Goal: Task Accomplishment & Management: Complete application form

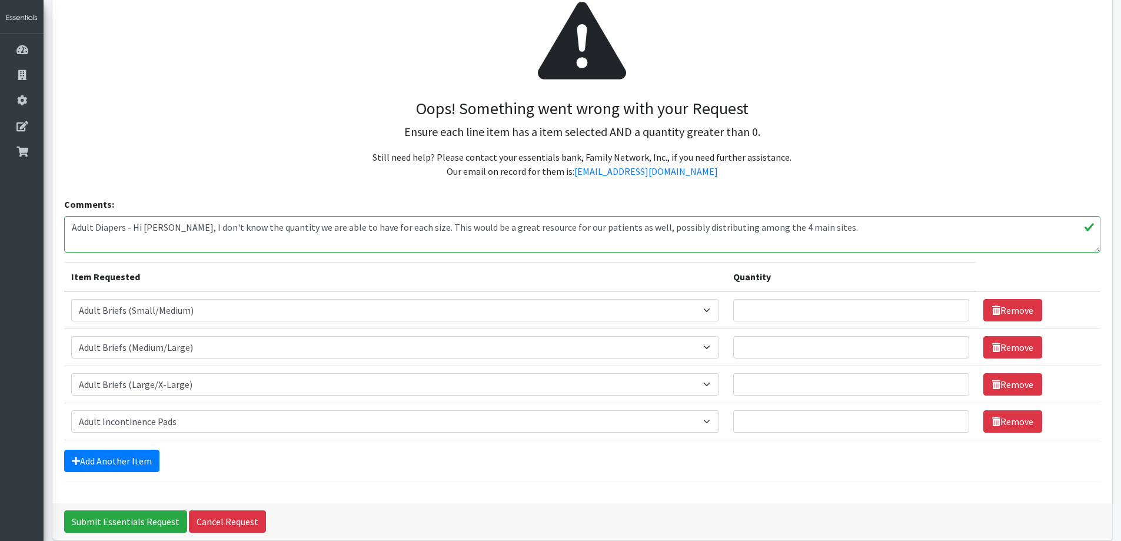
scroll to position [168, 0]
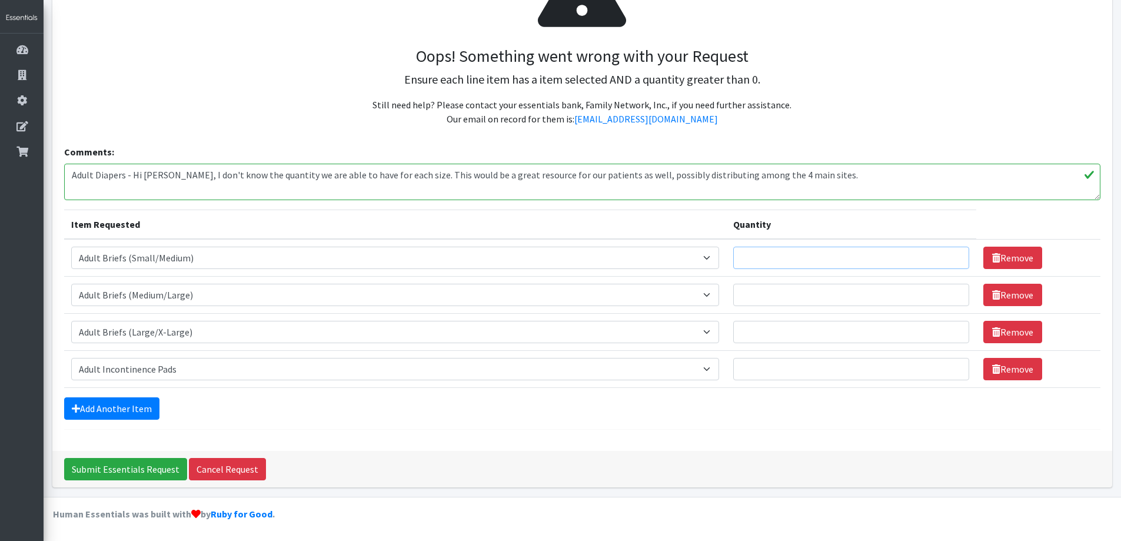
click at [822, 255] on input "Quantity" at bounding box center [851, 257] width 236 height 22
drag, startPoint x: 824, startPoint y: 252, endPoint x: 748, endPoint y: 258, distance: 76.1
click at [747, 258] on input "20" at bounding box center [851, 257] width 236 height 22
type input "16"
click at [809, 301] on input "Quantity" at bounding box center [851, 295] width 236 height 22
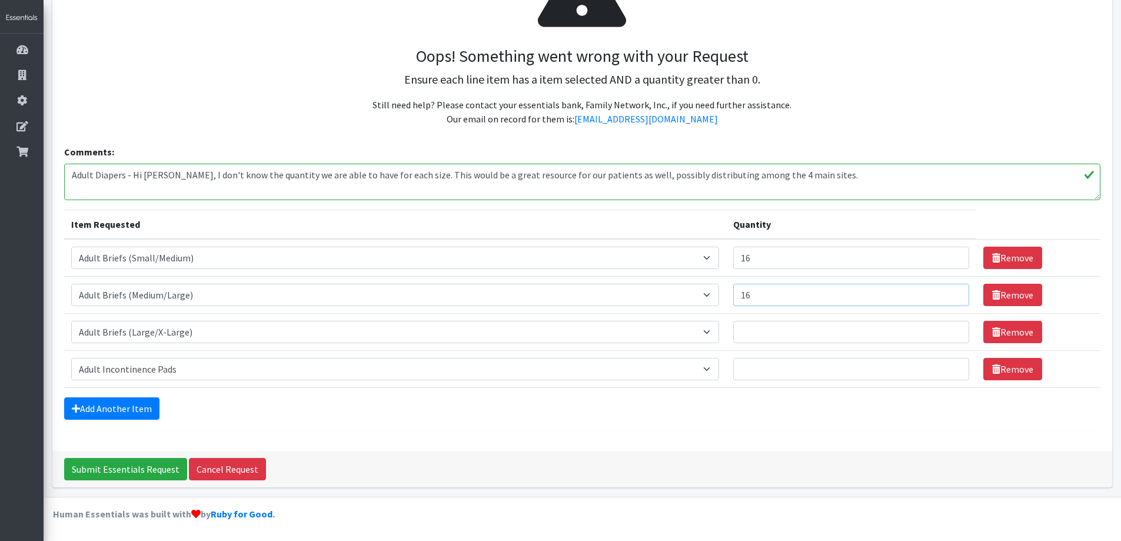
type input "16"
click at [779, 328] on input "Quantity" at bounding box center [851, 332] width 236 height 22
type input "16"
click at [769, 371] on input "Quantity" at bounding box center [851, 369] width 236 height 22
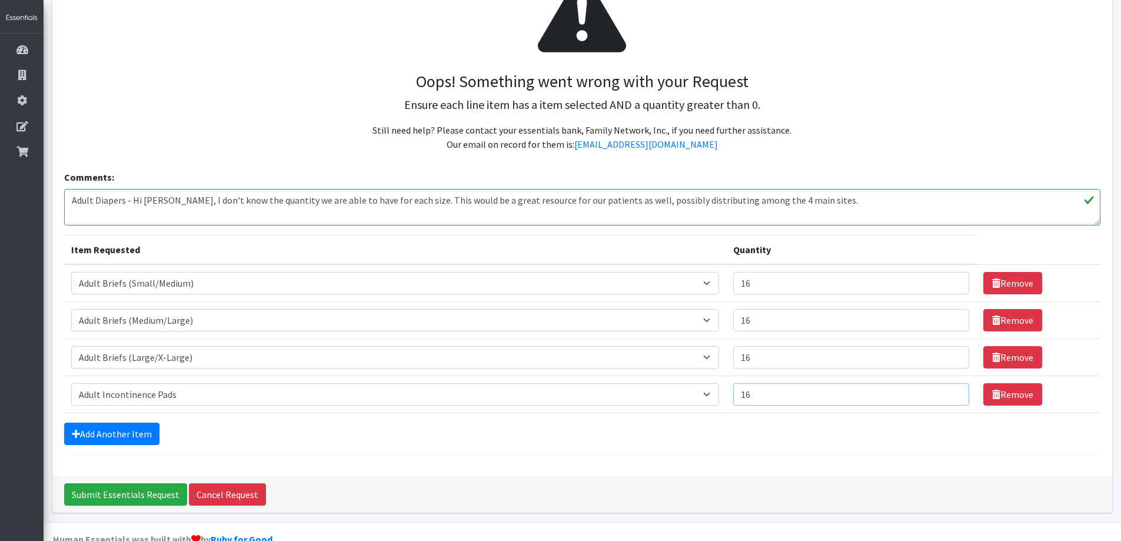
scroll to position [0, 0]
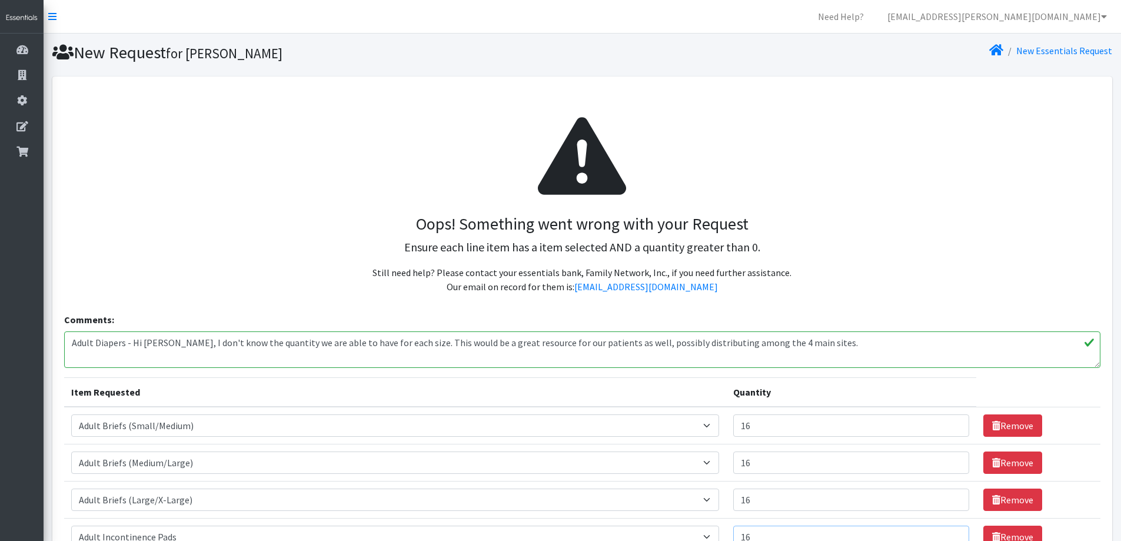
type input "16"
drag, startPoint x: 737, startPoint y: 355, endPoint x: 778, endPoint y: 348, distance: 41.8
click at [738, 354] on textarea "Adult Diapers - Hi Lacey, I don't know the quantity we are able to have for eac…" at bounding box center [581, 349] width 1035 height 36
drag, startPoint x: 816, startPoint y: 338, endPoint x: 130, endPoint y: 337, distance: 686.0
click at [130, 337] on textarea "Adult Diapers - Hi Lacey, I don't know the quantity we are able to have for eac…" at bounding box center [581, 349] width 1035 height 36
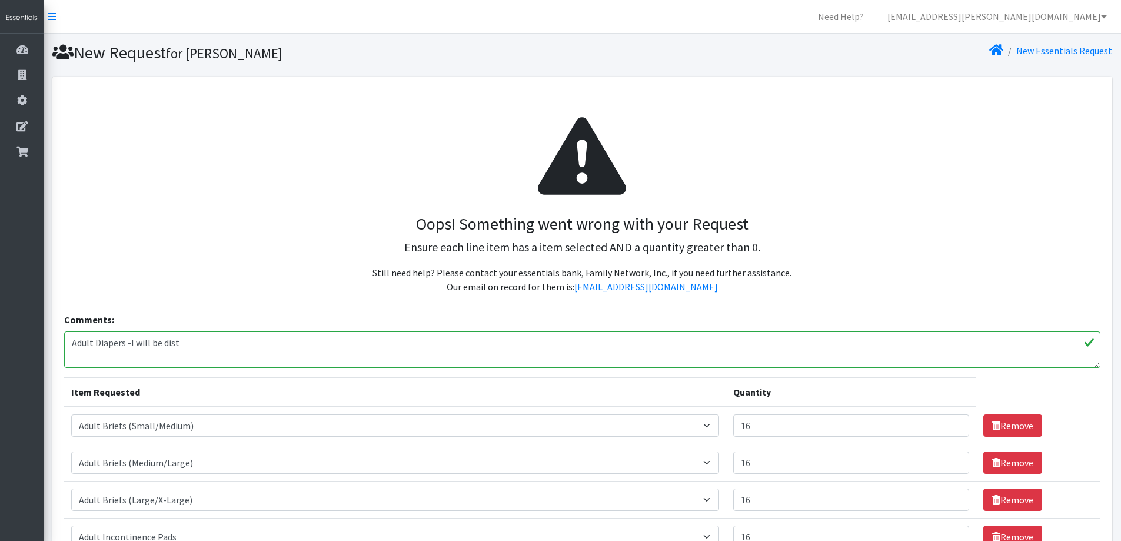
drag, startPoint x: 215, startPoint y: 344, endPoint x: 129, endPoint y: 342, distance: 86.5
click at [129, 342] on textarea "Adult Diapers - Hi Lacey, I don't know the quantity we are able to have for eac…" at bounding box center [581, 349] width 1035 height 36
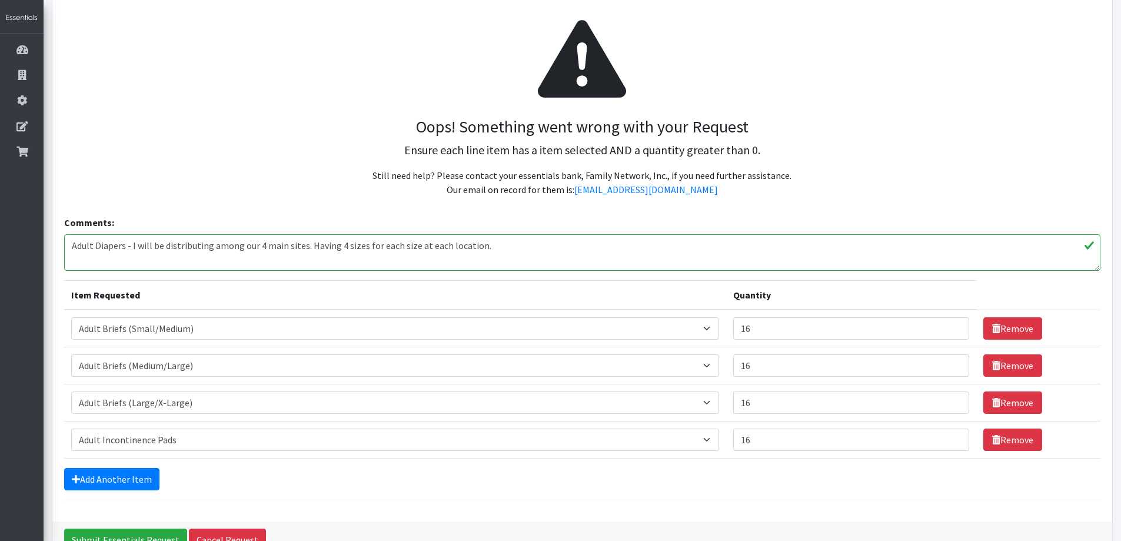
scroll to position [118, 0]
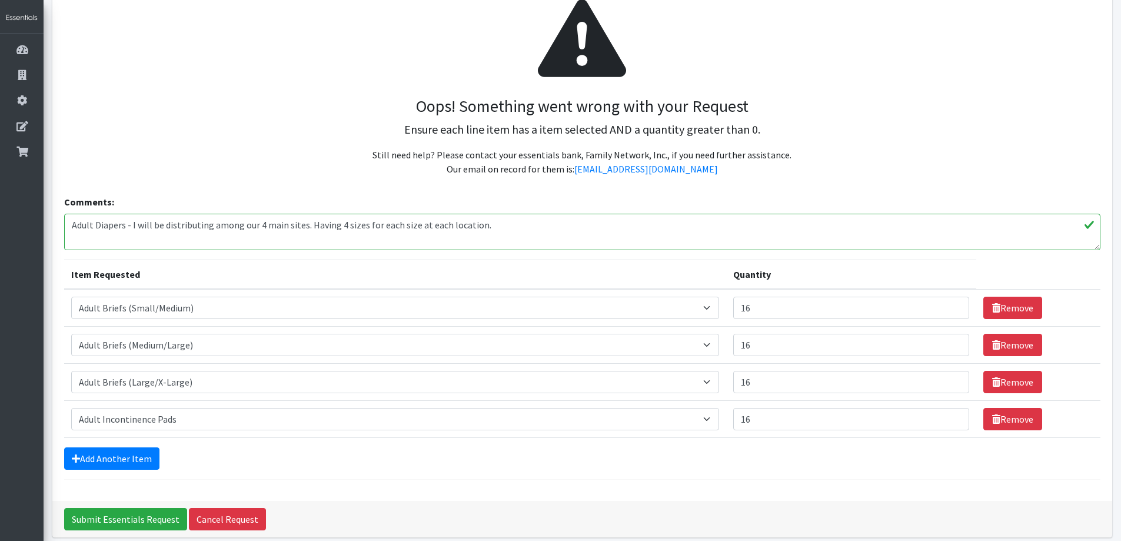
drag, startPoint x: 344, startPoint y: 224, endPoint x: 362, endPoint y: 224, distance: 18.8
click at [362, 224] on textarea "Adult Diapers - Hi Lacey, I don't know the quantity we are able to have for eac…" at bounding box center [581, 232] width 1035 height 36
click at [471, 223] on textarea "Adult Diapers - Hi Lacey, I don't know the quantity we are able to have for eac…" at bounding box center [581, 232] width 1035 height 36
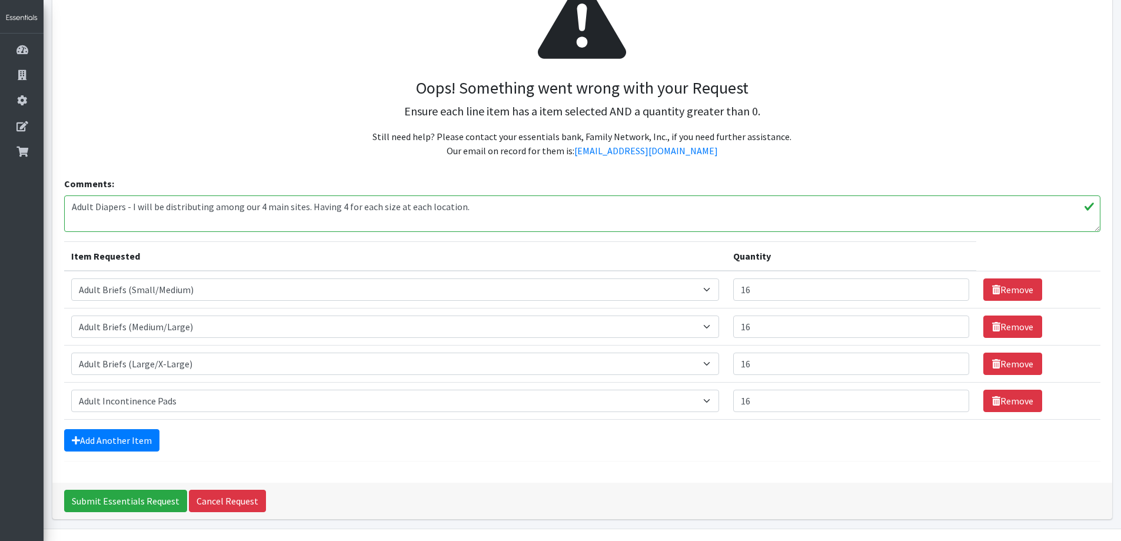
scroll to position [168, 0]
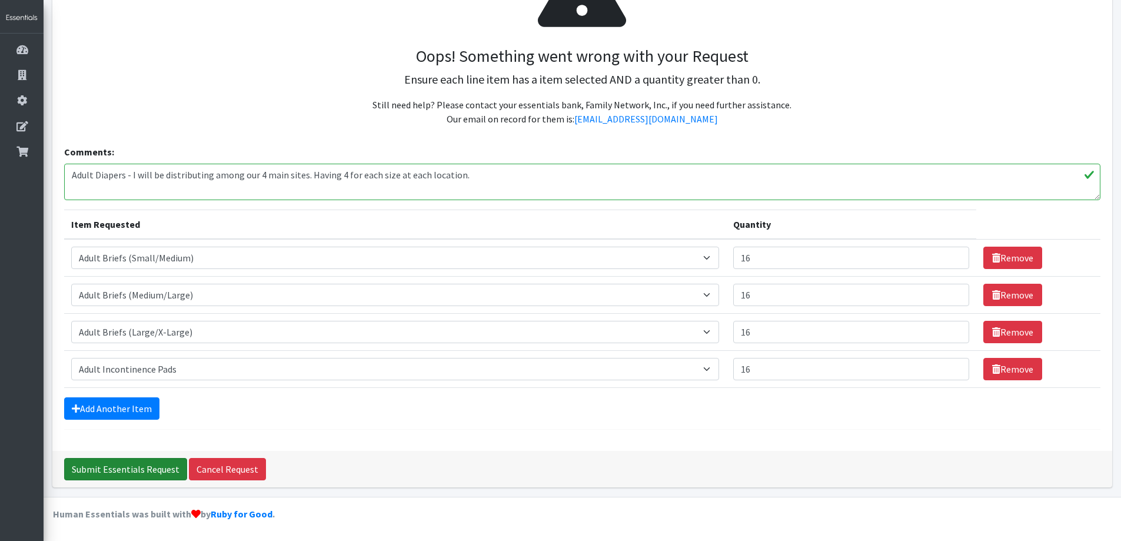
type textarea "Adult Diapers - I will be distributing among our 4 main sites. Having 4 for eac…"
click at [114, 472] on input "Submit Essentials Request" at bounding box center [125, 469] width 123 height 22
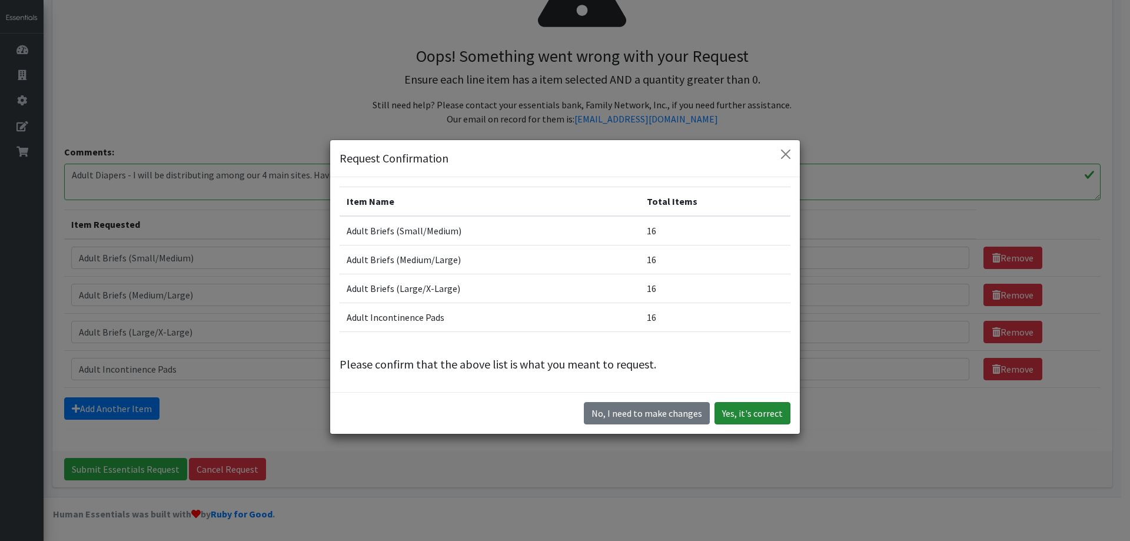
click at [752, 415] on button "Yes, it's correct" at bounding box center [752, 413] width 76 height 22
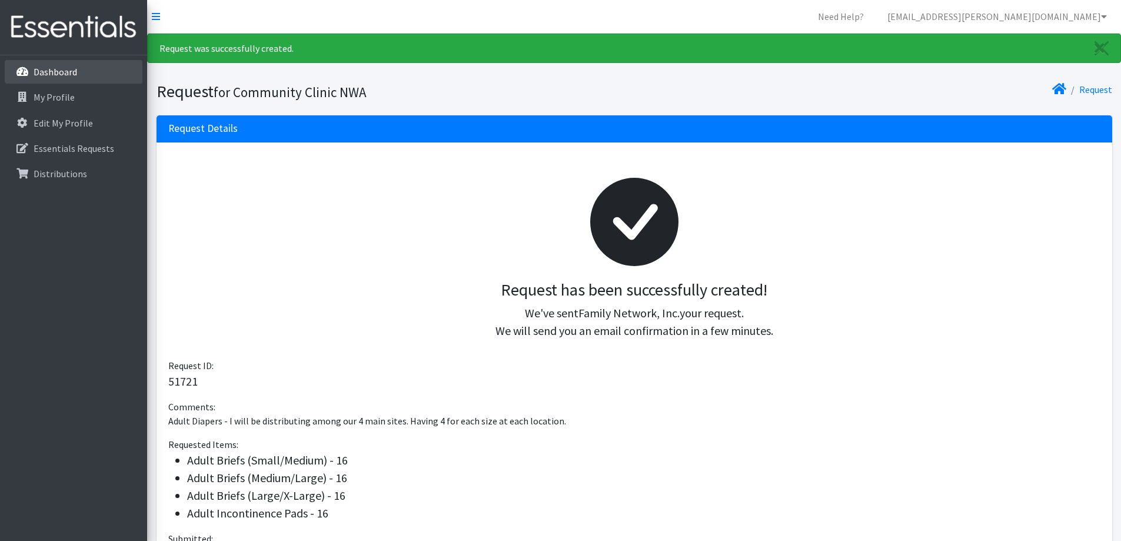
click at [62, 66] on p "Dashboard" at bounding box center [56, 72] width 44 height 12
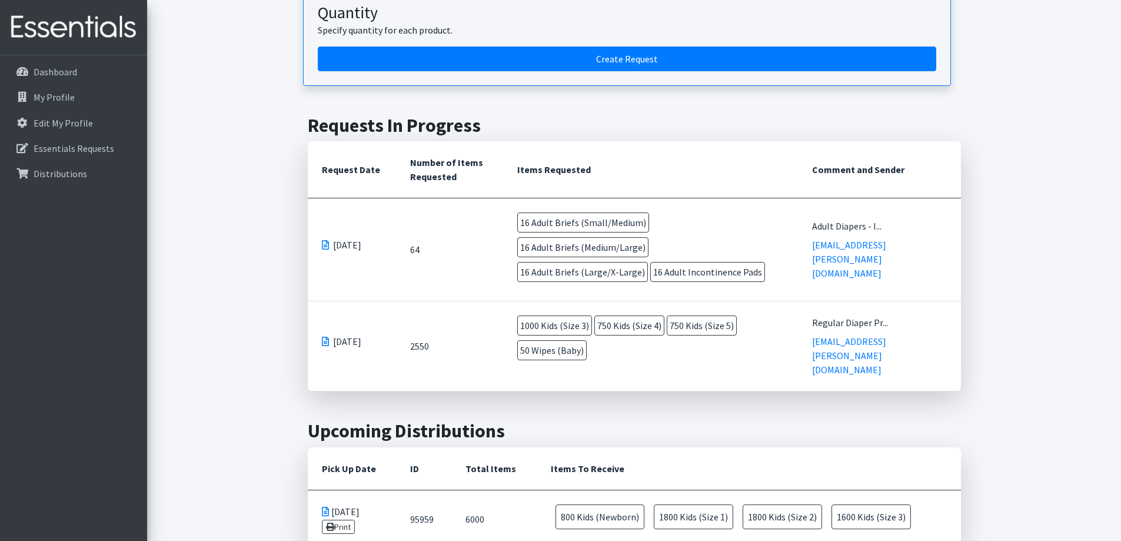
scroll to position [176, 0]
